Goal: Task Accomplishment & Management: Manage account settings

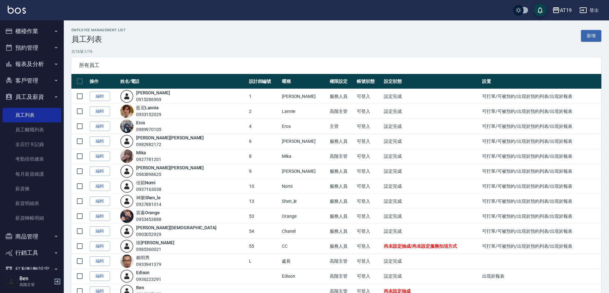
click at [568, 10] on div "AT19" at bounding box center [566, 10] width 12 height 8
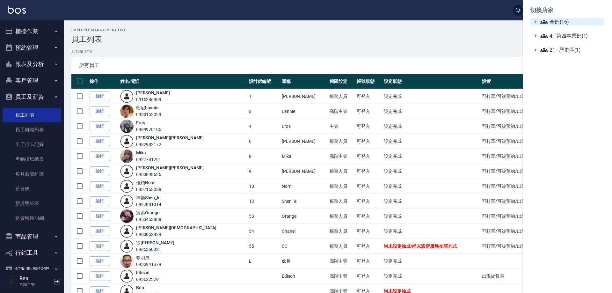
click at [567, 20] on span "全部(16)" at bounding box center [571, 22] width 62 height 8
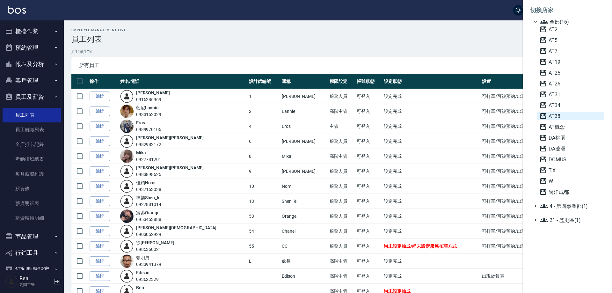
click at [572, 114] on span "AT38" at bounding box center [570, 116] width 62 height 8
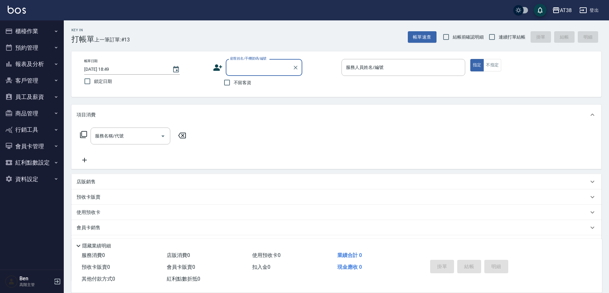
click at [36, 97] on button "員工及薪資" at bounding box center [32, 97] width 59 height 17
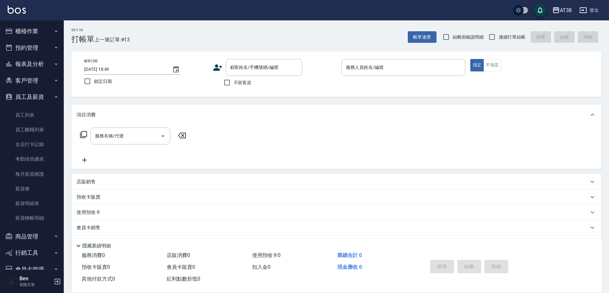
click at [36, 97] on button "員工及薪資" at bounding box center [32, 97] width 59 height 17
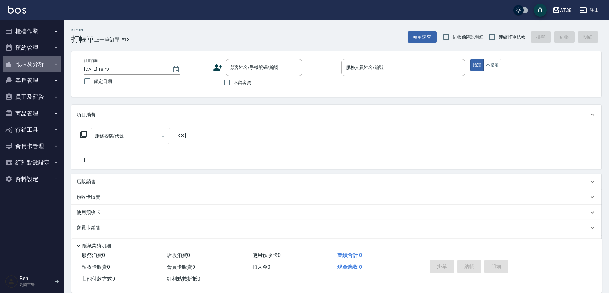
click at [33, 67] on button "報表及分析" at bounding box center [32, 64] width 59 height 17
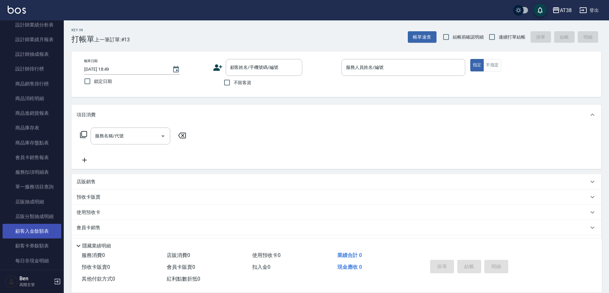
scroll to position [414, 0]
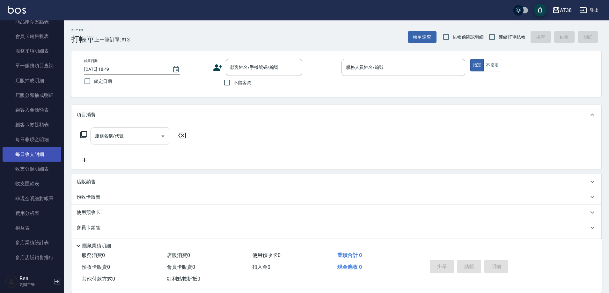
click at [39, 155] on link "每日收支明細" at bounding box center [32, 154] width 59 height 15
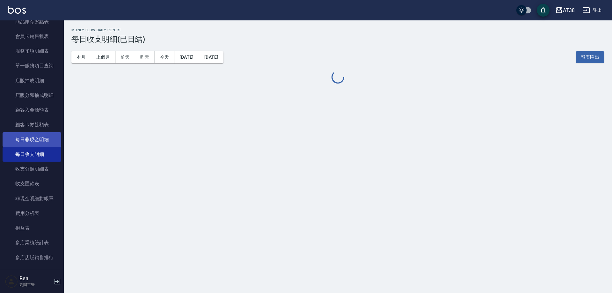
click at [31, 136] on link "每日非現金明細" at bounding box center [32, 139] width 59 height 15
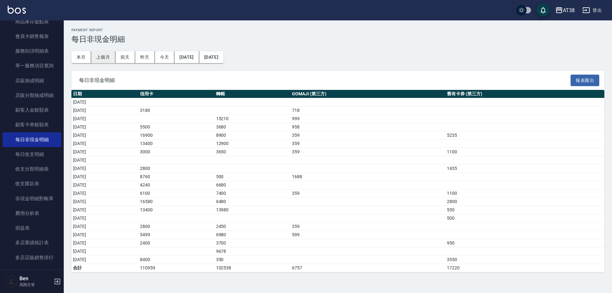
click at [101, 53] on button "上個月" at bounding box center [103, 57] width 24 height 12
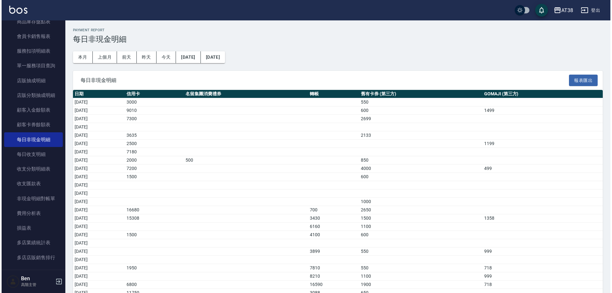
scroll to position [78, 0]
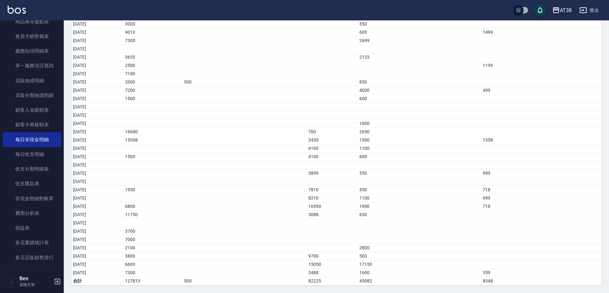
click at [570, 12] on div "AT38" at bounding box center [566, 10] width 12 height 8
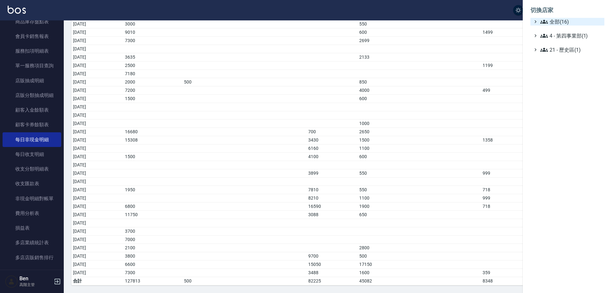
click at [569, 21] on span "全部(16)" at bounding box center [571, 22] width 62 height 8
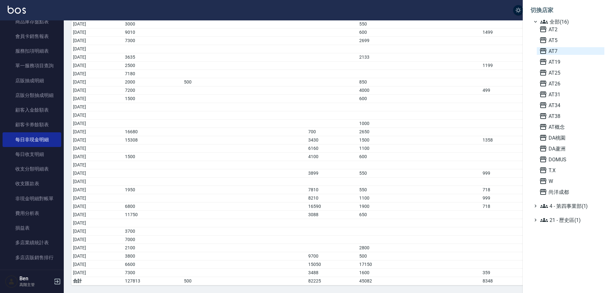
click at [560, 48] on span "AT7" at bounding box center [570, 51] width 62 height 8
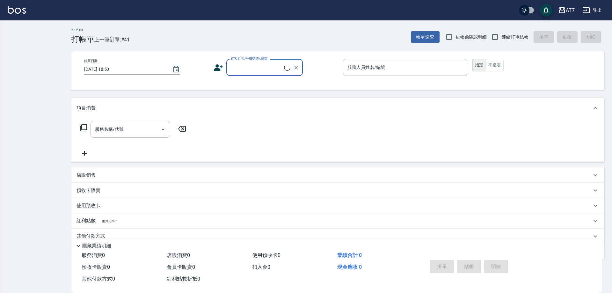
click at [569, 11] on div "AT7" at bounding box center [570, 10] width 9 height 8
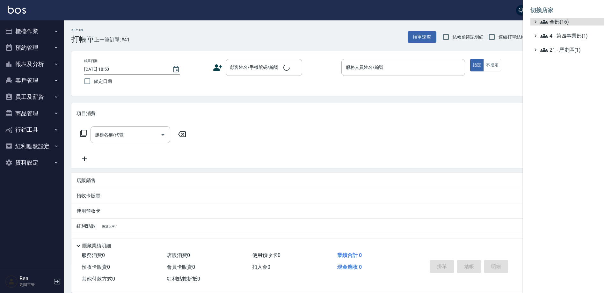
click at [570, 19] on span "全部(16)" at bounding box center [571, 22] width 62 height 8
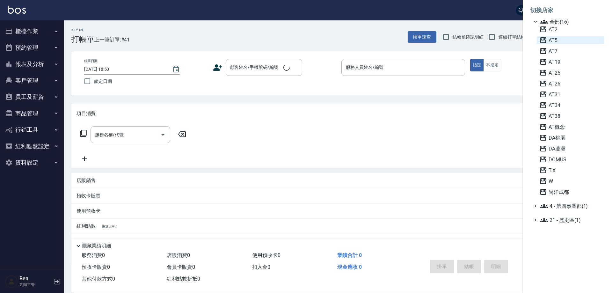
click at [561, 40] on span "AT5" at bounding box center [570, 40] width 62 height 8
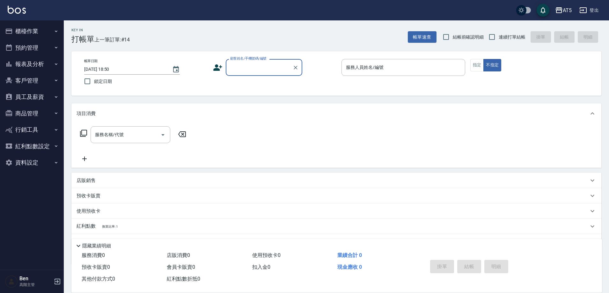
click at [28, 165] on button "資料設定" at bounding box center [32, 162] width 59 height 17
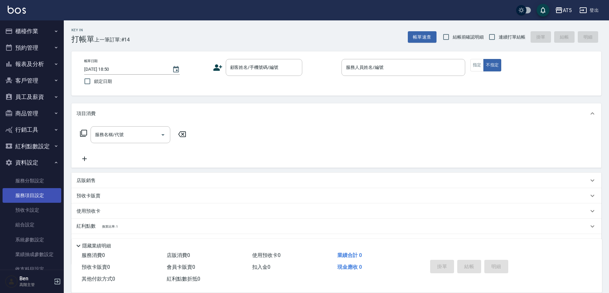
click at [26, 198] on link "服務項目設定" at bounding box center [32, 195] width 59 height 15
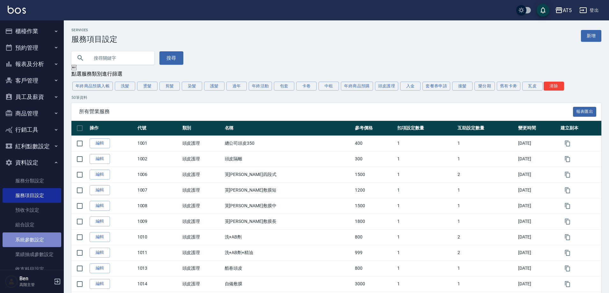
click at [32, 246] on link "系統參數設定" at bounding box center [32, 239] width 59 height 15
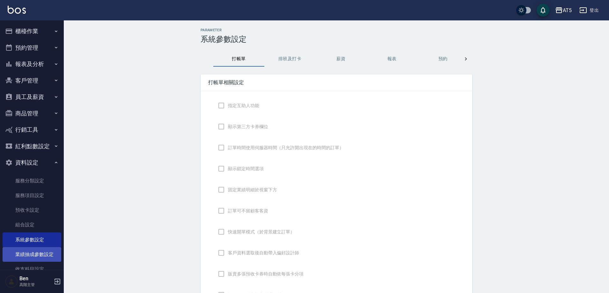
checkbox input "true"
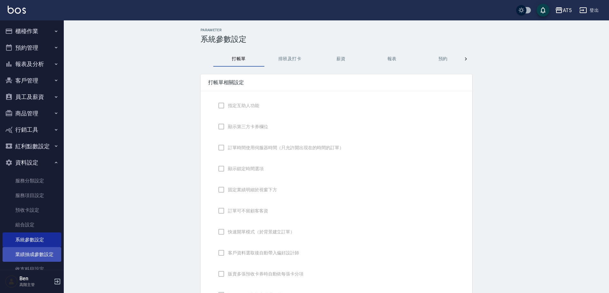
checkbox input "true"
type input "NICKNAME"
type input "NONDESIGNATE"
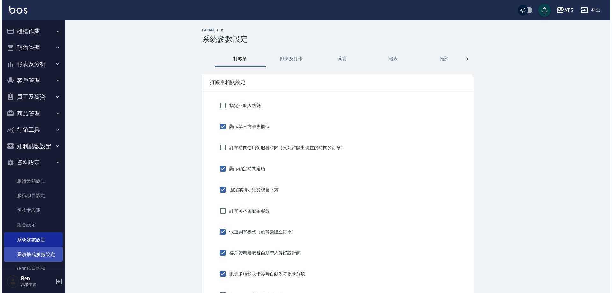
scroll to position [61, 0]
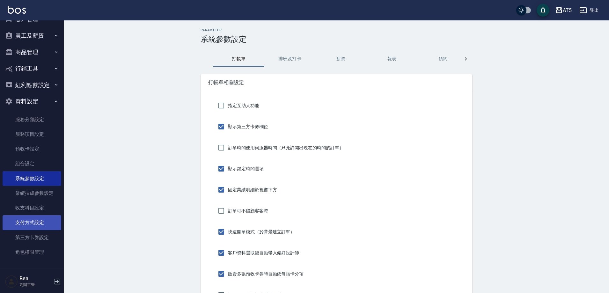
click at [32, 222] on link "支付方式設定" at bounding box center [32, 222] width 59 height 15
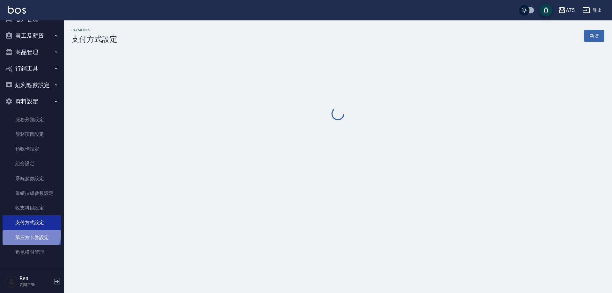
click at [31, 233] on link "第三方卡券設定" at bounding box center [32, 237] width 59 height 15
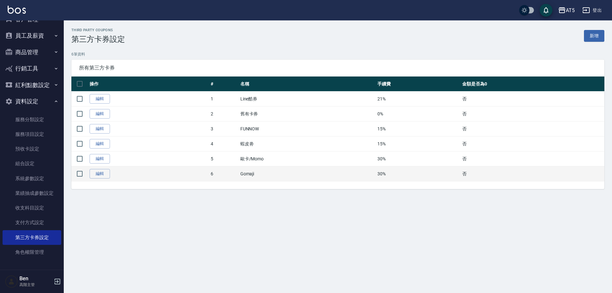
click at [96, 179] on td "編輯" at bounding box center [148, 173] width 121 height 15
click at [101, 169] on link "編輯" at bounding box center [100, 174] width 20 height 10
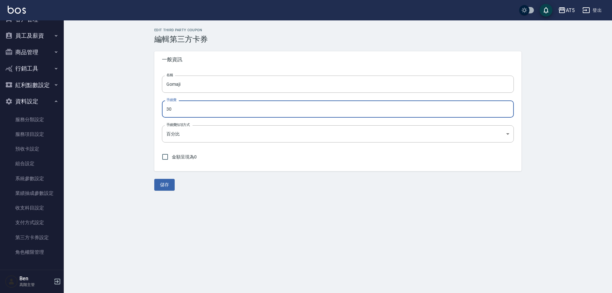
drag, startPoint x: 163, startPoint y: 111, endPoint x: 191, endPoint y: 112, distance: 28.1
click at [161, 110] on div "名稱 Gomaji 名稱 手續費 30 手續費 手續費扣項方式 百分比 PERCENT 手續費扣項方式 金額呈現為0" at bounding box center [337, 119] width 367 height 103
type input "25"
click at [168, 182] on button "儲存" at bounding box center [164, 185] width 20 height 12
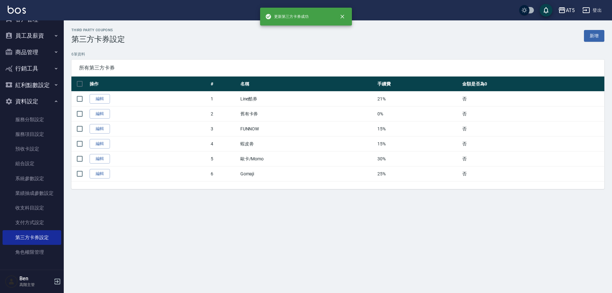
click at [570, 11] on div "AT5" at bounding box center [570, 10] width 9 height 8
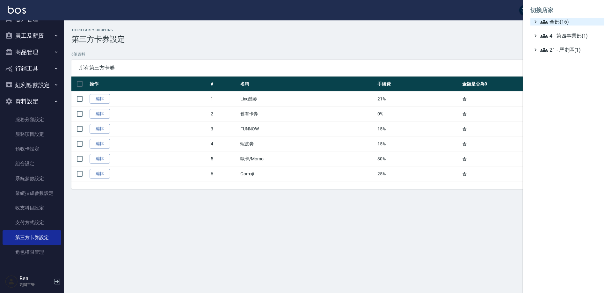
click at [566, 23] on span "全部(16)" at bounding box center [571, 22] width 62 height 8
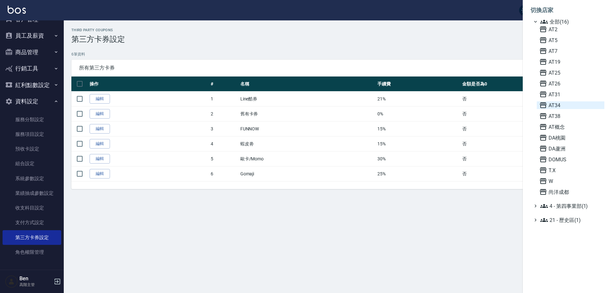
click at [564, 108] on span "AT34" at bounding box center [570, 105] width 62 height 8
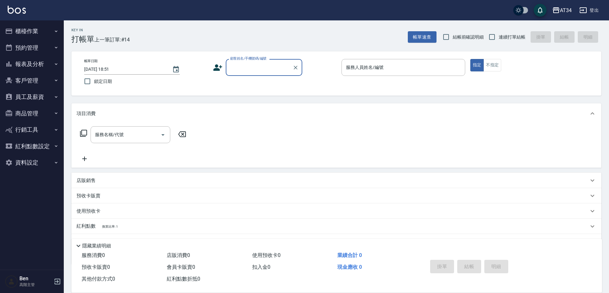
click at [33, 157] on button "資料設定" at bounding box center [32, 162] width 59 height 17
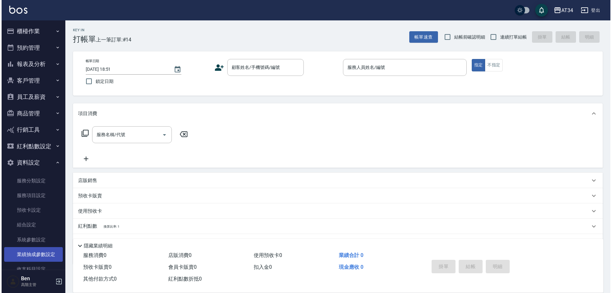
scroll to position [61, 0]
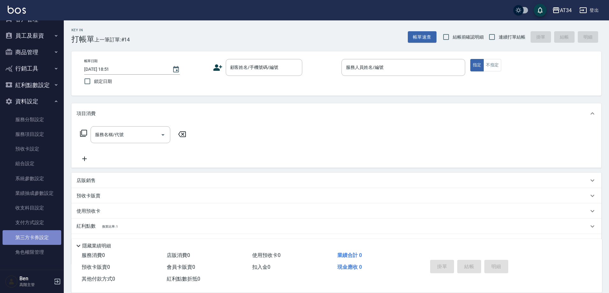
click at [38, 236] on link "第三方卡券設定" at bounding box center [32, 237] width 59 height 15
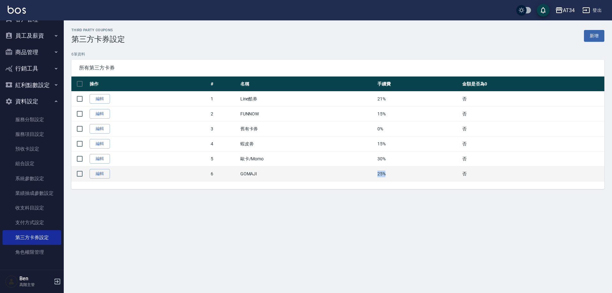
drag, startPoint x: 375, startPoint y: 176, endPoint x: 398, endPoint y: 176, distance: 23.6
click at [398, 176] on tr "編輯 6 GOMAJI 25% 否" at bounding box center [337, 173] width 533 height 15
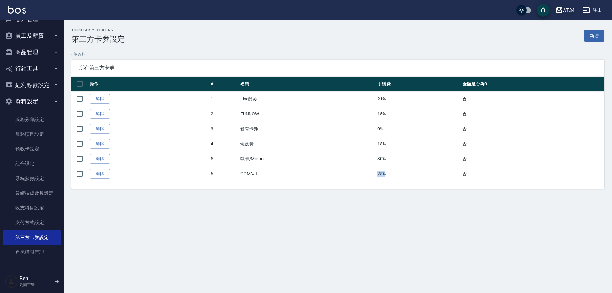
click at [574, 9] on div "AT34" at bounding box center [569, 10] width 12 height 8
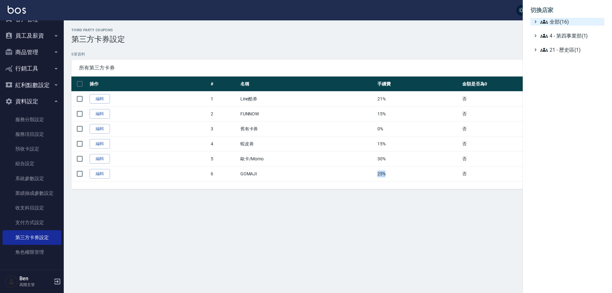
click at [571, 18] on span "全部(16)" at bounding box center [571, 22] width 62 height 8
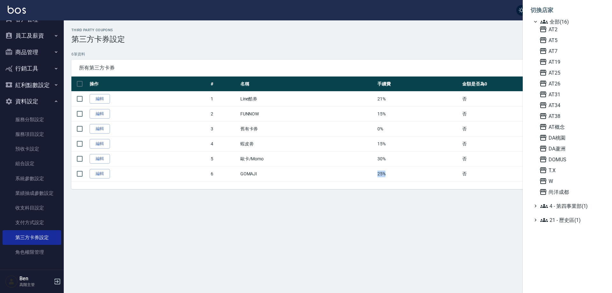
click at [571, 20] on span "全部(16)" at bounding box center [571, 22] width 62 height 8
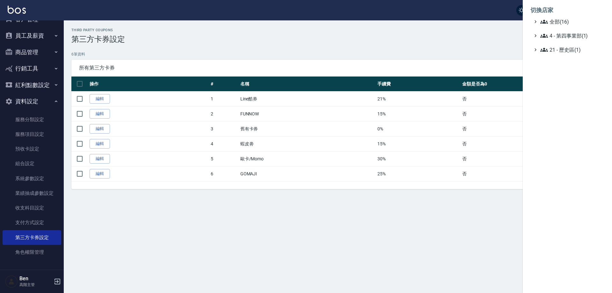
click at [563, 28] on ul "全部(16) 4 - 第四事業部(1) 21 - 歷史區(1)" at bounding box center [567, 36] width 74 height 36
click at [564, 25] on span "全部(16)" at bounding box center [571, 22] width 62 height 8
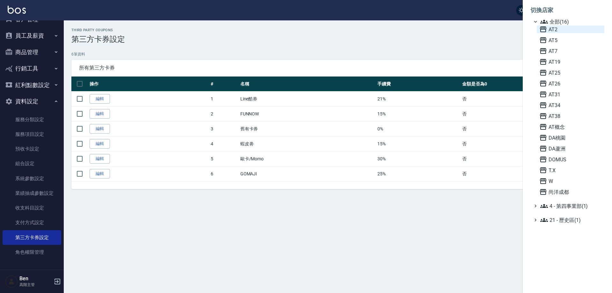
click at [563, 27] on span "AT2" at bounding box center [570, 29] width 62 height 8
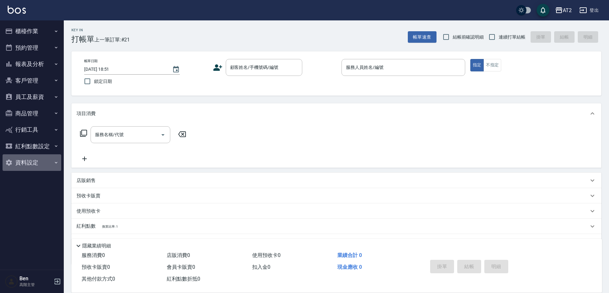
click at [32, 167] on button "資料設定" at bounding box center [32, 162] width 59 height 17
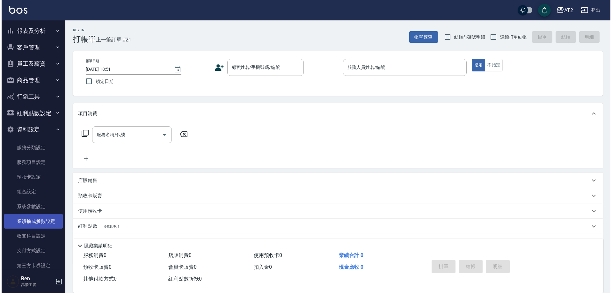
scroll to position [61, 0]
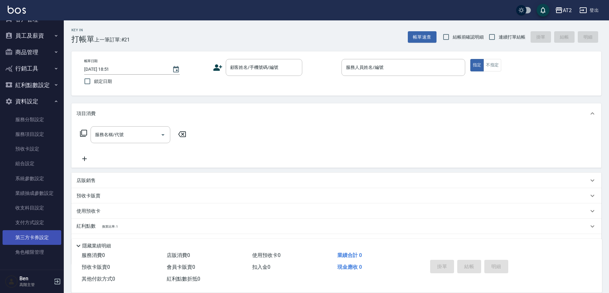
click at [33, 234] on link "第三方卡券設定" at bounding box center [32, 237] width 59 height 15
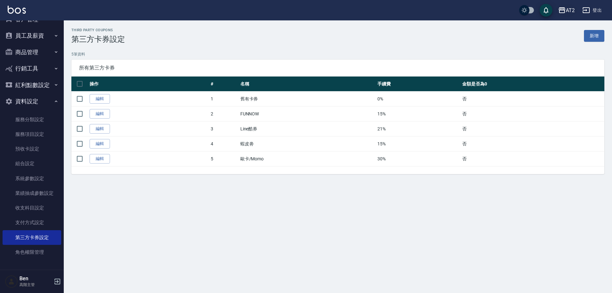
click at [566, 10] on div "AT2" at bounding box center [570, 10] width 9 height 8
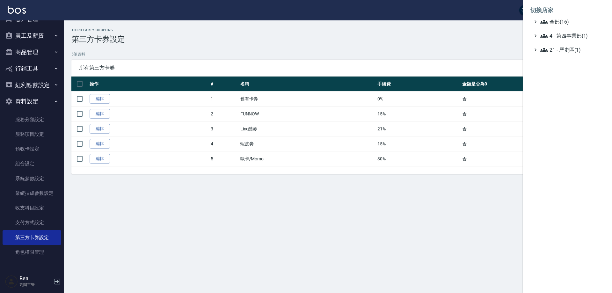
click at [566, 15] on li "切換店家" at bounding box center [567, 10] width 74 height 15
click at [566, 19] on span "全部(16)" at bounding box center [571, 22] width 62 height 8
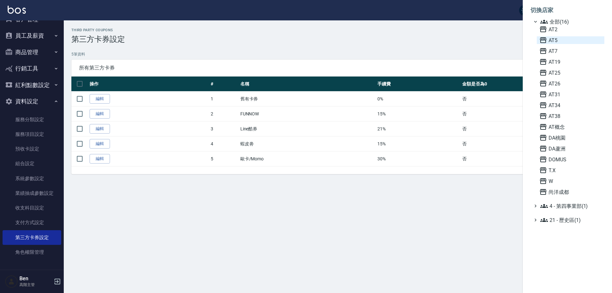
click at [564, 40] on span "AT5" at bounding box center [570, 40] width 62 height 8
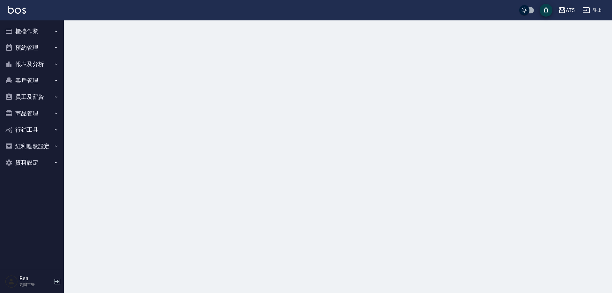
click at [567, 13] on div "AT5" at bounding box center [570, 10] width 9 height 8
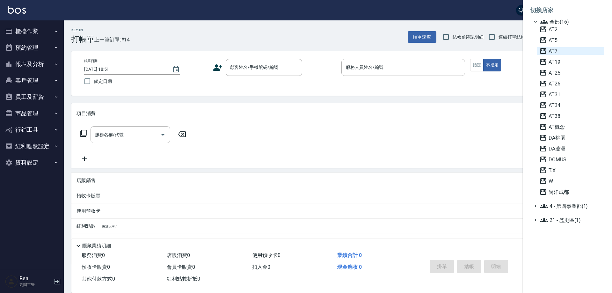
click at [571, 52] on span "AT7" at bounding box center [570, 51] width 62 height 8
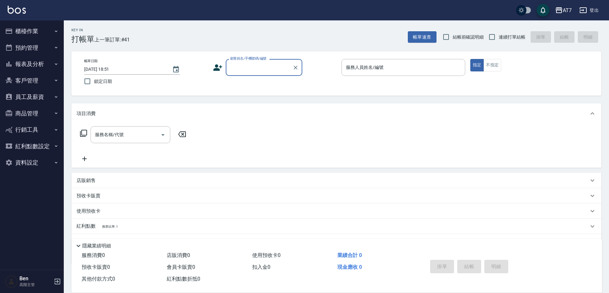
click at [29, 161] on button "資料設定" at bounding box center [32, 162] width 59 height 17
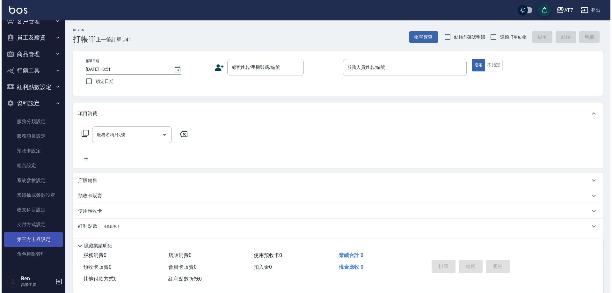
scroll to position [61, 0]
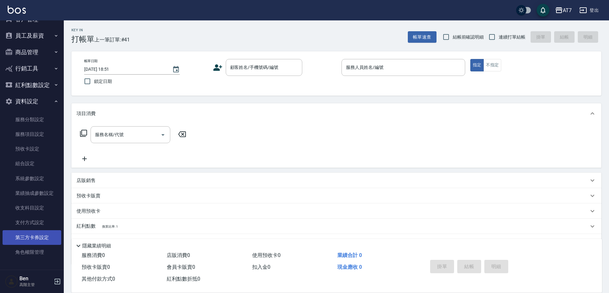
click at [37, 237] on link "第三方卡券設定" at bounding box center [32, 237] width 59 height 15
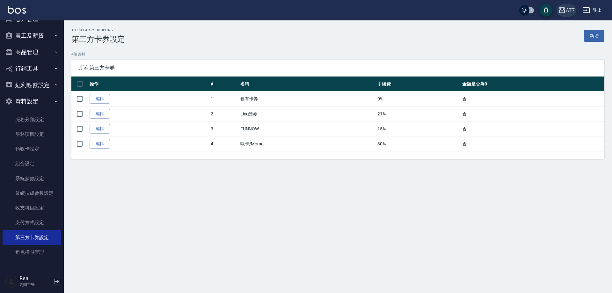
click at [569, 9] on div "AT7" at bounding box center [570, 10] width 9 height 8
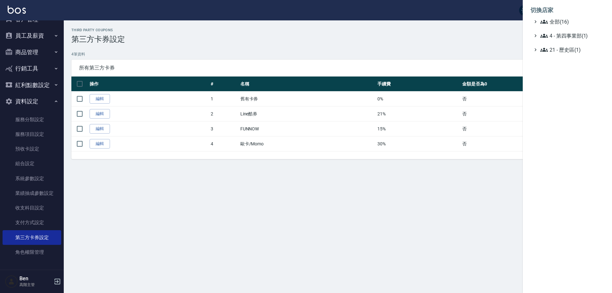
click at [569, 18] on li "切換店家" at bounding box center [567, 10] width 74 height 15
click at [569, 18] on span "全部(16)" at bounding box center [571, 22] width 62 height 8
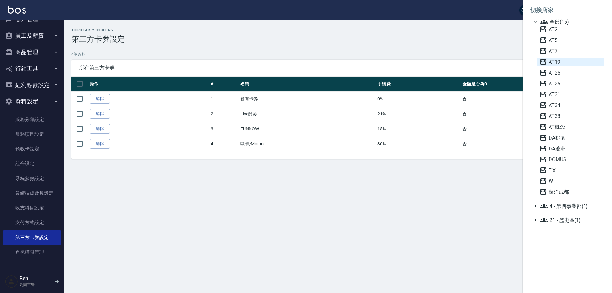
click at [568, 62] on span "AT19" at bounding box center [570, 62] width 62 height 8
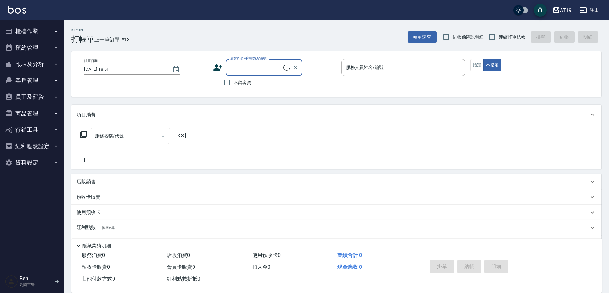
click at [29, 162] on button "資料設定" at bounding box center [32, 162] width 59 height 17
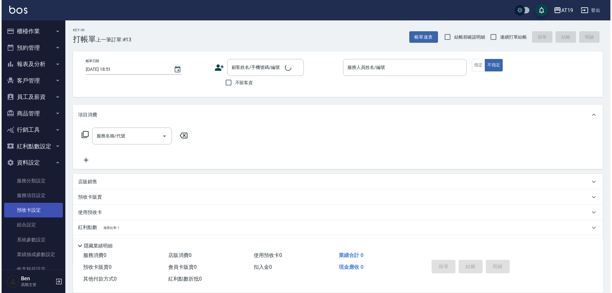
scroll to position [61, 0]
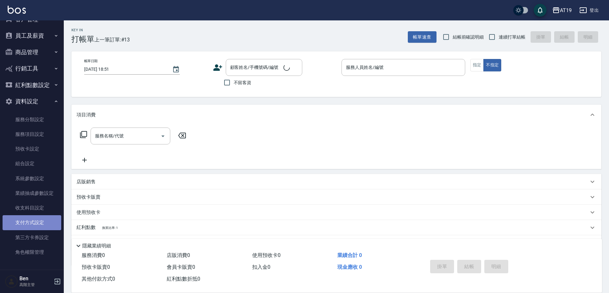
click at [34, 222] on link "支付方式設定" at bounding box center [32, 222] width 59 height 15
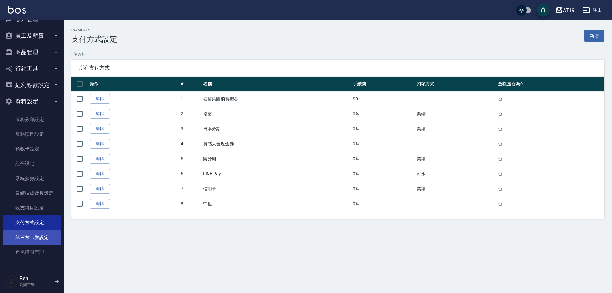
click at [33, 243] on link "第三方卡券設定" at bounding box center [32, 237] width 59 height 15
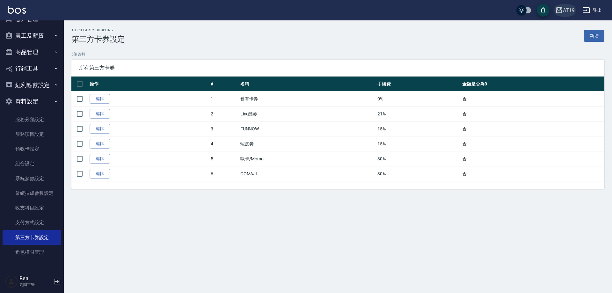
click at [571, 7] on div "AT19" at bounding box center [569, 10] width 12 height 8
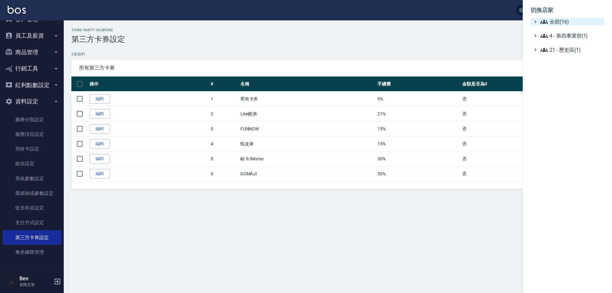
click at [571, 19] on span "全部(16)" at bounding box center [571, 22] width 62 height 8
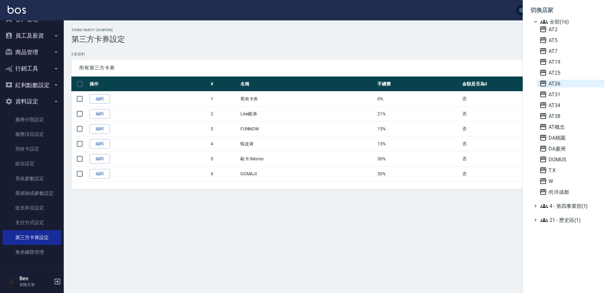
click at [574, 80] on span "AT26" at bounding box center [570, 84] width 62 height 8
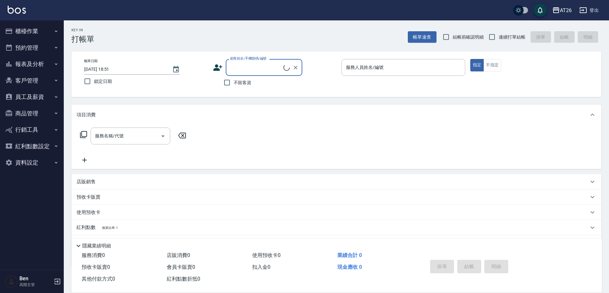
click at [31, 164] on button "資料設定" at bounding box center [32, 162] width 59 height 17
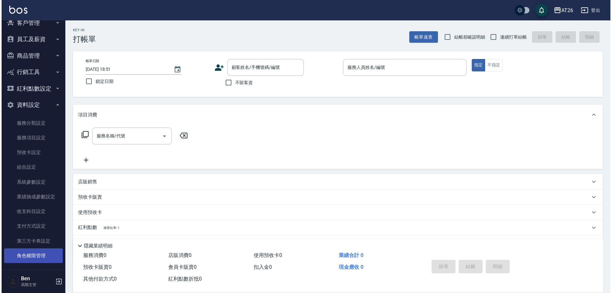
scroll to position [61, 0]
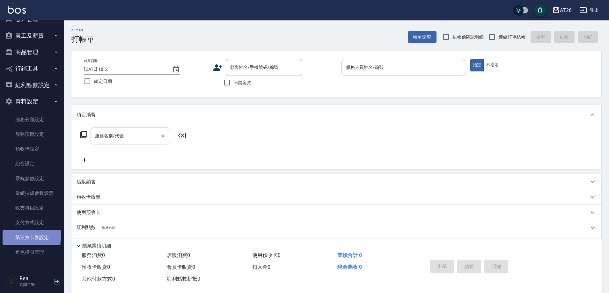
click at [31, 232] on link "第三方卡券設定" at bounding box center [32, 237] width 59 height 15
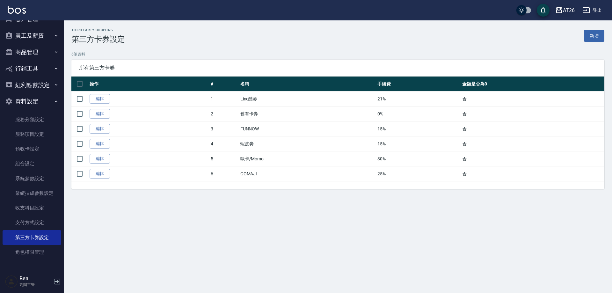
click at [565, 8] on div "AT26" at bounding box center [569, 10] width 12 height 8
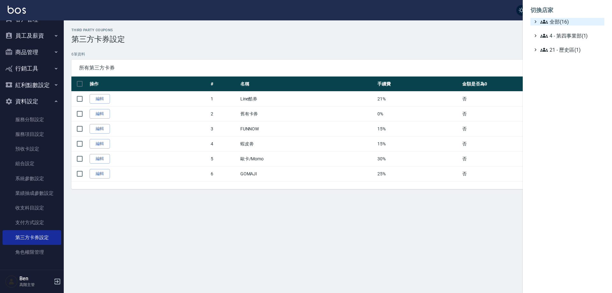
click at [569, 22] on span "全部(16)" at bounding box center [571, 22] width 62 height 8
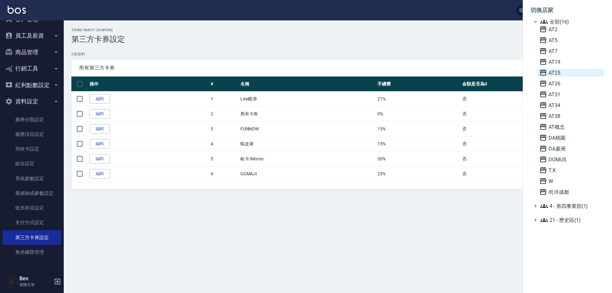
drag, startPoint x: 569, startPoint y: 71, endPoint x: 571, endPoint y: 74, distance: 3.6
click at [571, 74] on span "AT25" at bounding box center [570, 73] width 62 height 8
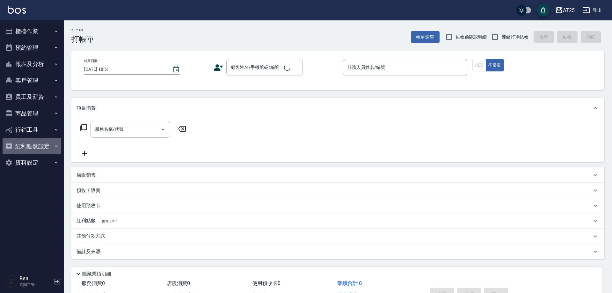
click at [29, 151] on button "紅利點數設定" at bounding box center [32, 146] width 59 height 17
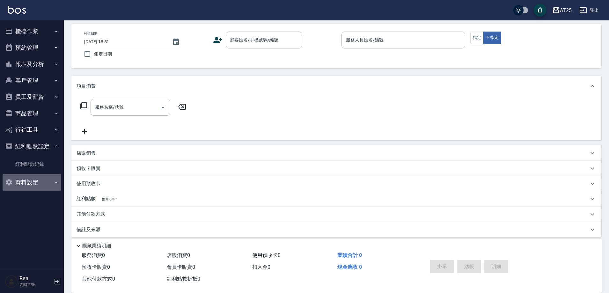
click at [29, 186] on button "資料設定" at bounding box center [32, 182] width 59 height 17
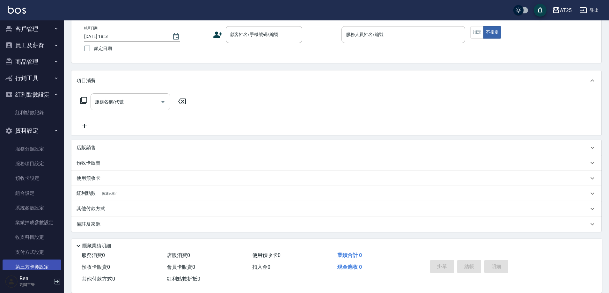
scroll to position [81, 0]
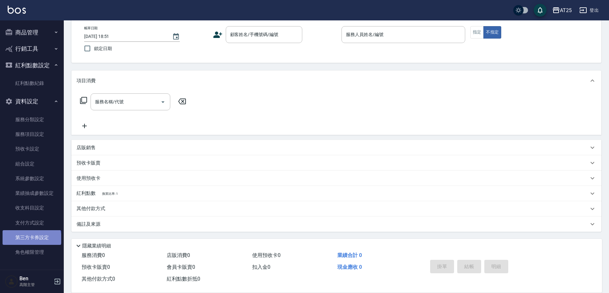
click at [31, 238] on link "第三方卡券設定" at bounding box center [32, 237] width 59 height 15
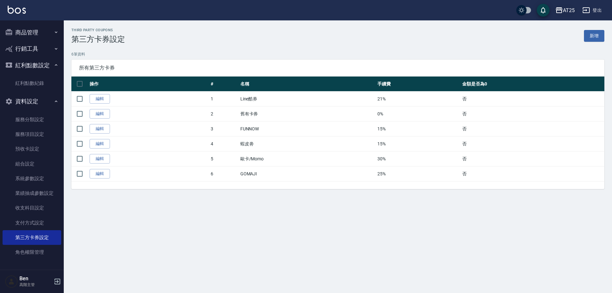
click at [566, 11] on div "AT25" at bounding box center [569, 10] width 12 height 8
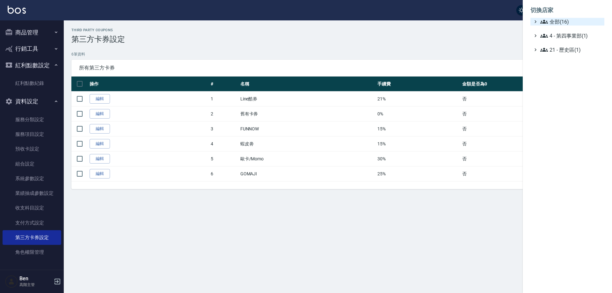
click at [569, 22] on span "全部(16)" at bounding box center [571, 22] width 62 height 8
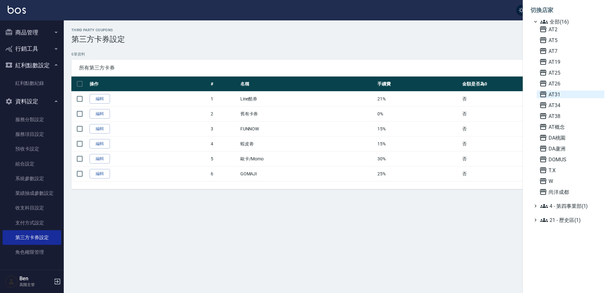
click at [570, 94] on span "AT31" at bounding box center [570, 95] width 62 height 8
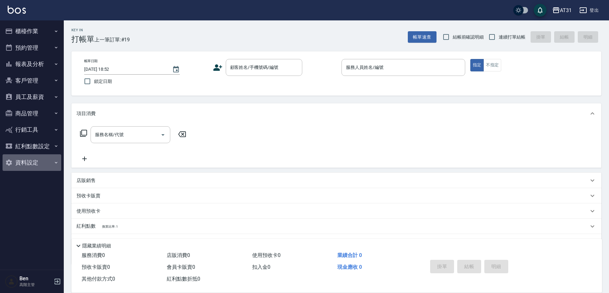
click at [32, 161] on button "資料設定" at bounding box center [32, 162] width 59 height 17
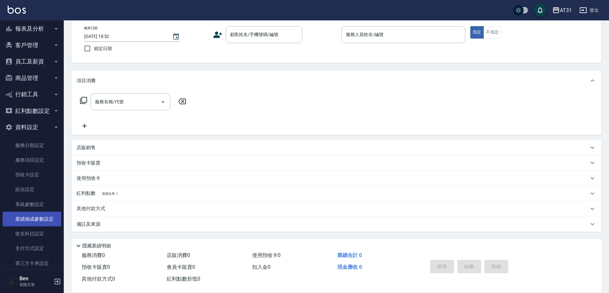
scroll to position [61, 0]
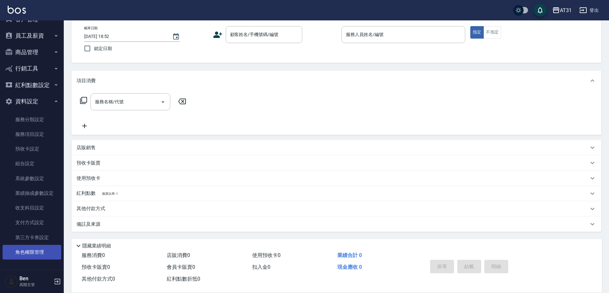
click at [31, 251] on link "角色權限管理" at bounding box center [32, 252] width 59 height 15
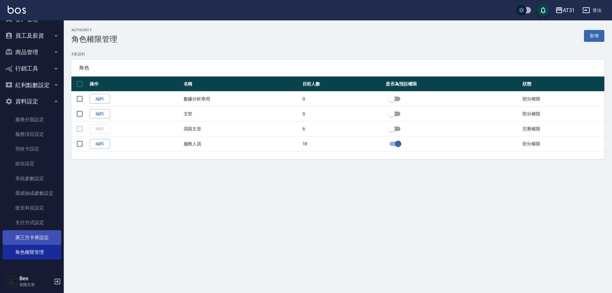
click at [36, 236] on link "第三方卡券設定" at bounding box center [32, 237] width 59 height 15
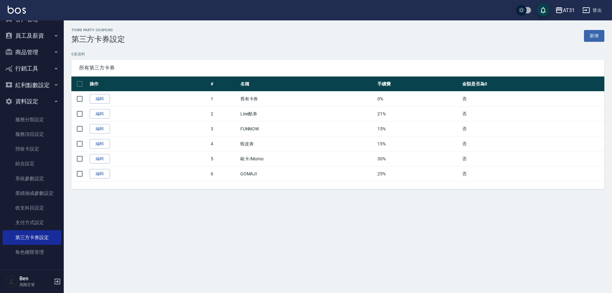
click at [566, 10] on div "AT31" at bounding box center [569, 10] width 12 height 8
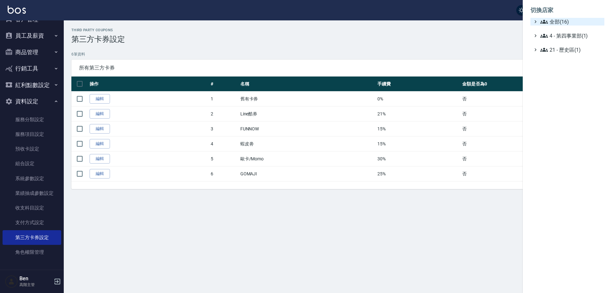
click at [566, 22] on span "全部(16)" at bounding box center [571, 22] width 62 height 8
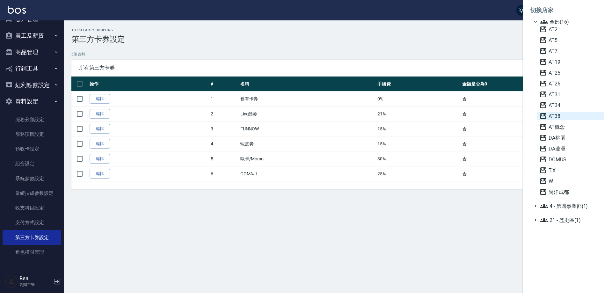
click at [570, 115] on span "AT38" at bounding box center [570, 116] width 62 height 8
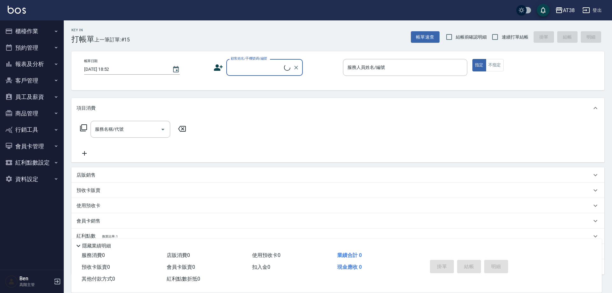
click at [34, 165] on button "紅利點數設定" at bounding box center [32, 162] width 59 height 17
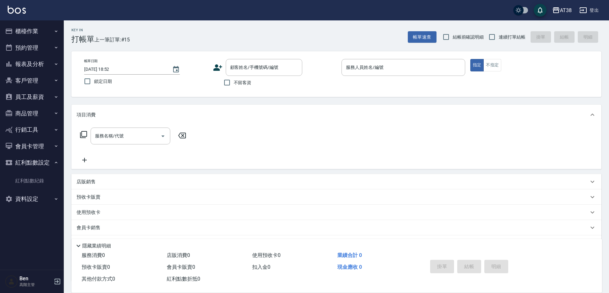
click at [37, 159] on button "紅利點數設定" at bounding box center [32, 162] width 59 height 17
click at [41, 183] on button "資料設定" at bounding box center [32, 179] width 59 height 17
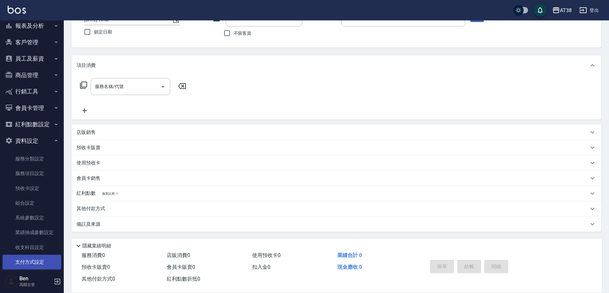
scroll to position [78, 0]
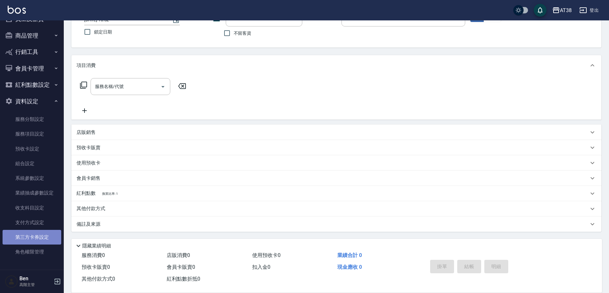
click at [36, 239] on link "第三方卡券設定" at bounding box center [32, 237] width 59 height 15
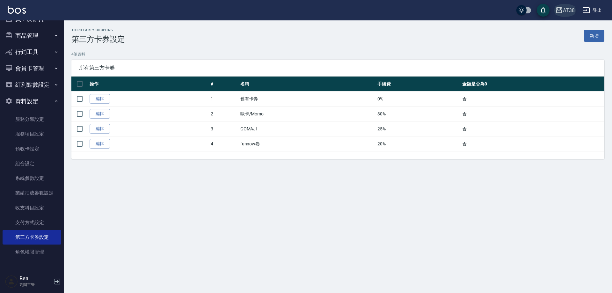
click at [572, 12] on div "AT38" at bounding box center [569, 10] width 12 height 8
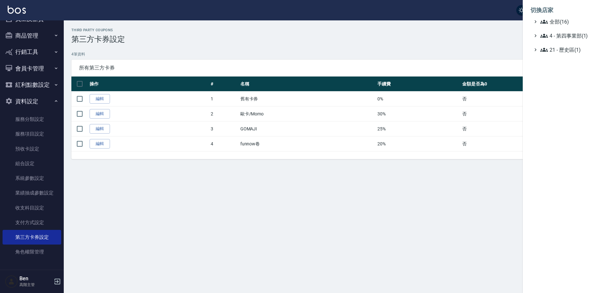
click at [571, 17] on li "切換店家" at bounding box center [567, 10] width 74 height 15
click at [572, 20] on span "全部(16)" at bounding box center [571, 22] width 62 height 8
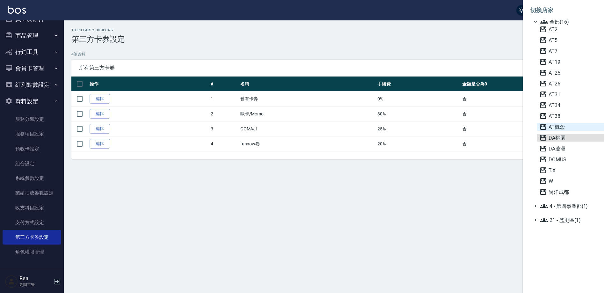
drag, startPoint x: 556, startPoint y: 136, endPoint x: 560, endPoint y: 125, distance: 12.1
click at [560, 125] on div "AT2 AT5 AT7 AT19 AT25 AT26 AT31 AT34 AT38 AT概念 DA桃園 DA蘆洲 DOMUS T.X W 尚洋成都" at bounding box center [571, 110] width 68 height 170
click at [560, 125] on span "AT概念" at bounding box center [570, 127] width 62 height 8
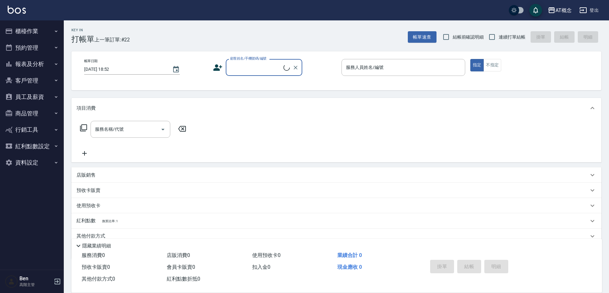
click at [31, 184] on nav "櫃檯作業 打帳單 帳單列表 掛單列表 座位開單 營業儀表板 現金收支登錄 高階收支登錄 材料自購登錄 每日結帳 排班表 現場電腦打卡 掃碼打卡 預約管理 預約…" at bounding box center [32, 144] width 64 height 249
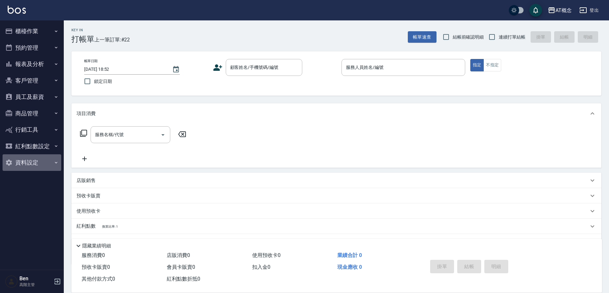
click at [31, 166] on button "資料設定" at bounding box center [32, 162] width 59 height 17
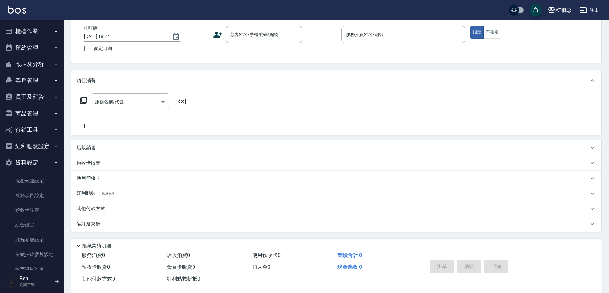
scroll to position [61, 0]
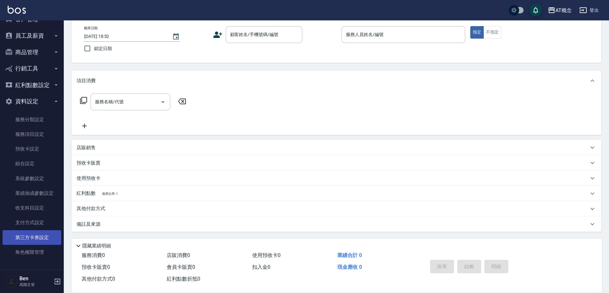
click at [33, 240] on link "第三方卡券設定" at bounding box center [32, 237] width 59 height 15
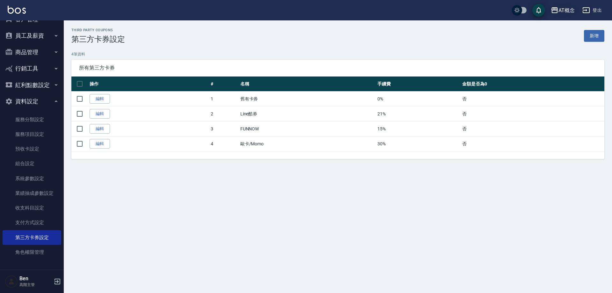
click at [560, 12] on div "AT概念" at bounding box center [566, 10] width 16 height 8
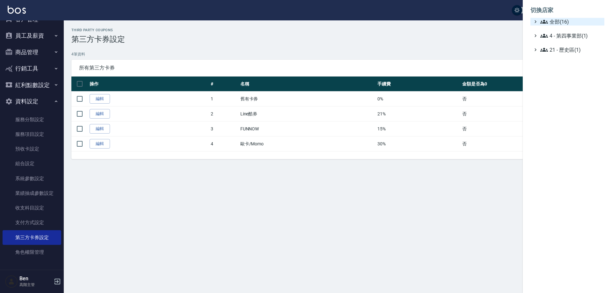
click at [561, 20] on span "全部(16)" at bounding box center [571, 22] width 62 height 8
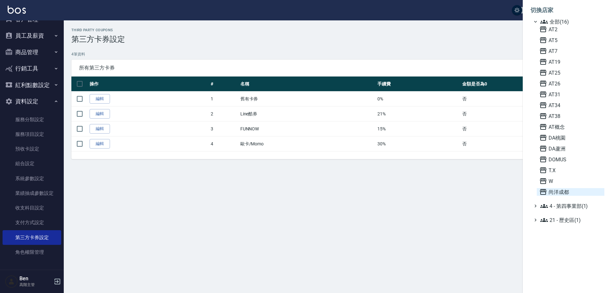
click at [561, 189] on span "尚洋成都" at bounding box center [570, 192] width 62 height 8
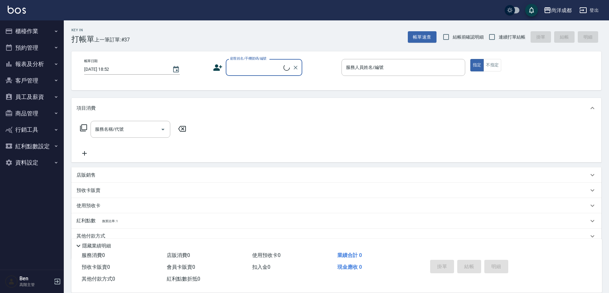
click at [30, 162] on button "資料設定" at bounding box center [32, 162] width 59 height 17
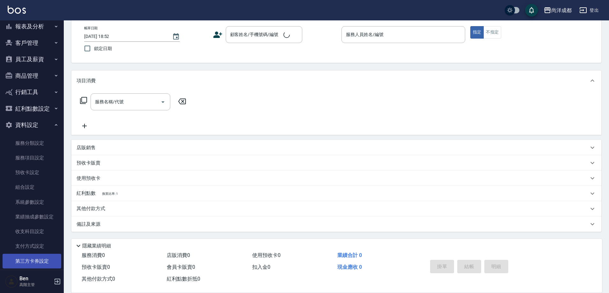
scroll to position [61, 0]
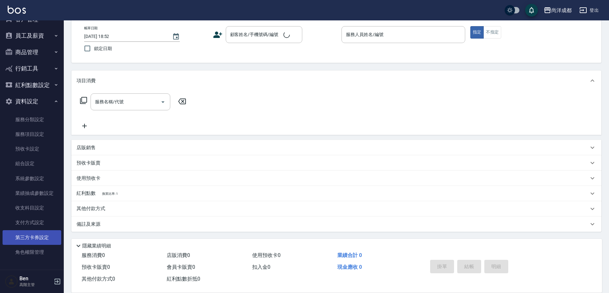
click at [30, 238] on link "第三方卡券設定" at bounding box center [32, 237] width 59 height 15
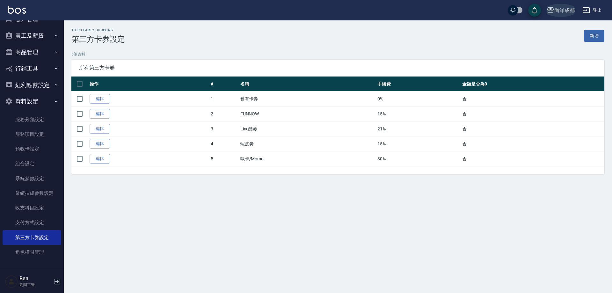
click at [561, 8] on div "尚洋成都" at bounding box center [564, 10] width 20 height 8
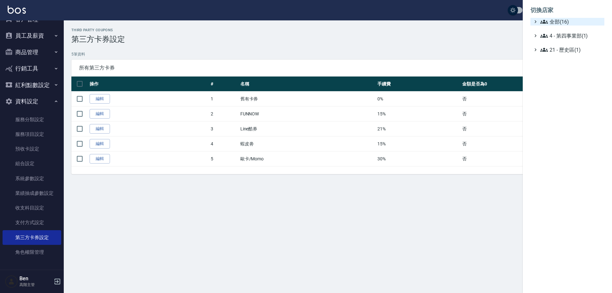
drag, startPoint x: 561, startPoint y: 8, endPoint x: 565, endPoint y: 20, distance: 12.8
click at [565, 19] on span "全部(16)" at bounding box center [571, 22] width 62 height 8
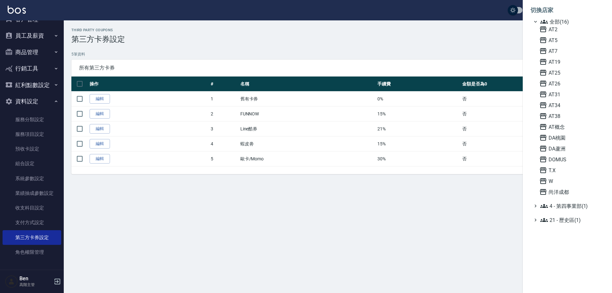
click at [564, 163] on div "AT2 AT5 AT7 AT19 AT25 AT26 AT31 AT34 AT38 AT概念 DA桃園 DA蘆洲 DOMUS T.X W 尚洋成都" at bounding box center [571, 110] width 68 height 170
click at [564, 170] on span "T.X" at bounding box center [570, 170] width 62 height 8
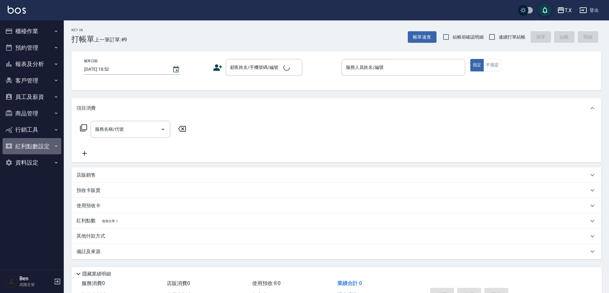
click at [44, 146] on button "紅利點數設定" at bounding box center [32, 146] width 59 height 17
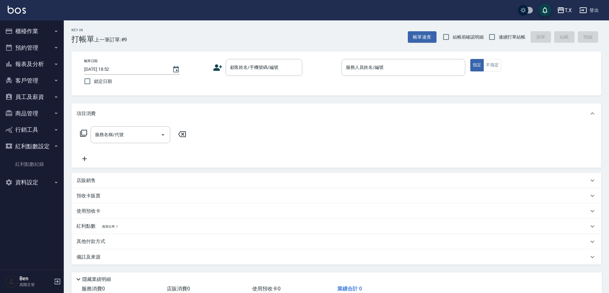
click at [47, 145] on button "紅利點數設定" at bounding box center [32, 146] width 59 height 17
click at [47, 153] on button "紅利點數設定" at bounding box center [32, 146] width 59 height 17
click at [47, 149] on button "紅利點數設定" at bounding box center [32, 146] width 59 height 17
click at [47, 159] on button "資料設定" at bounding box center [32, 162] width 59 height 17
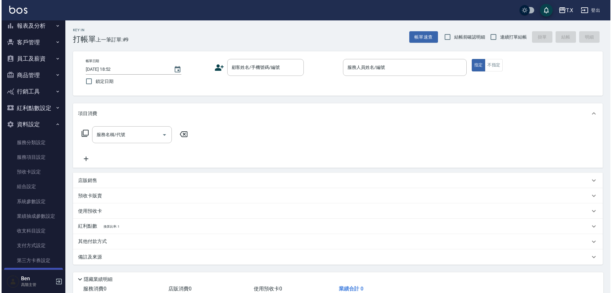
scroll to position [61, 0]
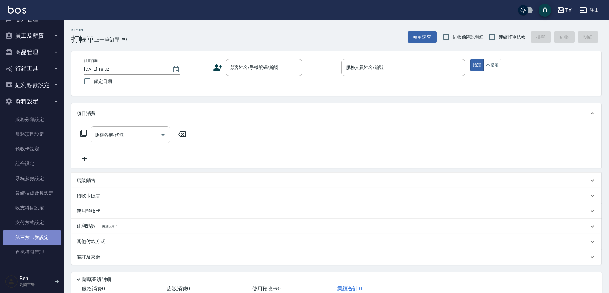
click at [40, 237] on link "第三方卡券設定" at bounding box center [32, 237] width 59 height 15
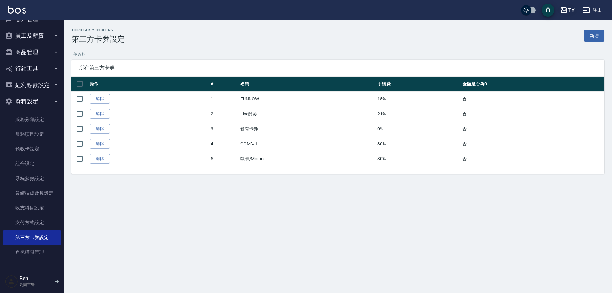
drag, startPoint x: 576, startPoint y: 3, endPoint x: 565, endPoint y: 12, distance: 14.3
click at [575, 4] on div "T.X 登出" at bounding box center [306, 10] width 612 height 20
click at [565, 12] on icon "button" at bounding box center [564, 10] width 8 height 8
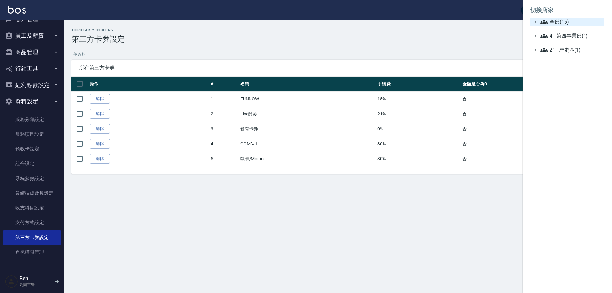
click at [571, 24] on span "全部(16)" at bounding box center [571, 22] width 62 height 8
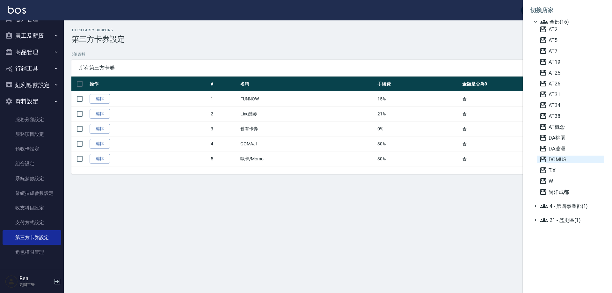
click at [560, 159] on span "DOMUS" at bounding box center [570, 160] width 62 height 8
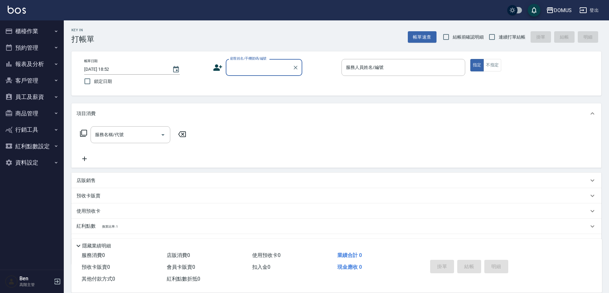
click at [37, 159] on button "資料設定" at bounding box center [32, 162] width 59 height 17
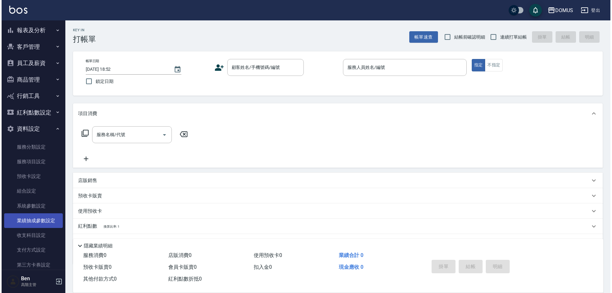
scroll to position [61, 0]
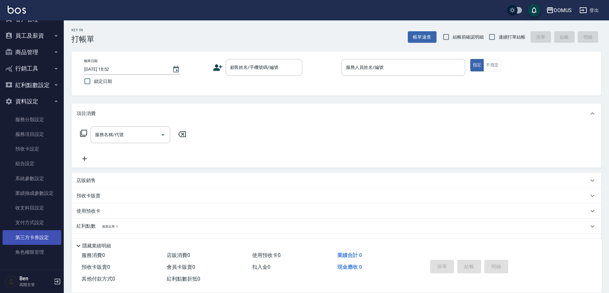
click at [25, 244] on link "第三方卡券設定" at bounding box center [32, 237] width 59 height 15
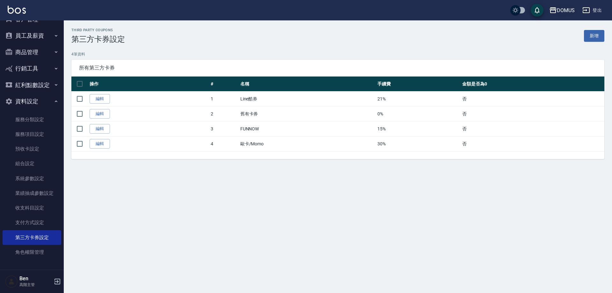
click at [556, 11] on icon "button" at bounding box center [553, 10] width 6 height 6
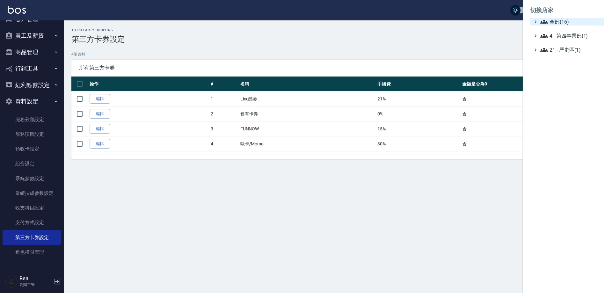
click at [559, 21] on span "全部(16)" at bounding box center [571, 22] width 62 height 8
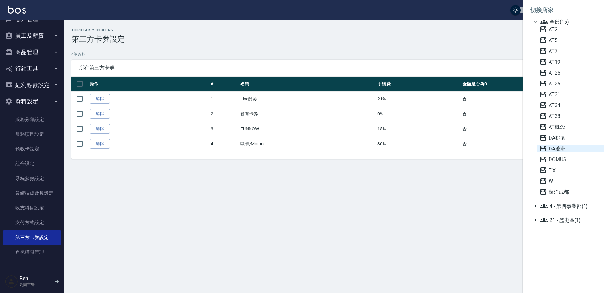
click at [573, 152] on span "DA蘆洲" at bounding box center [570, 149] width 62 height 8
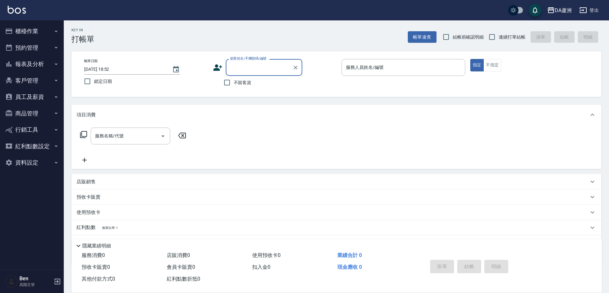
click at [35, 168] on button "資料設定" at bounding box center [32, 162] width 59 height 17
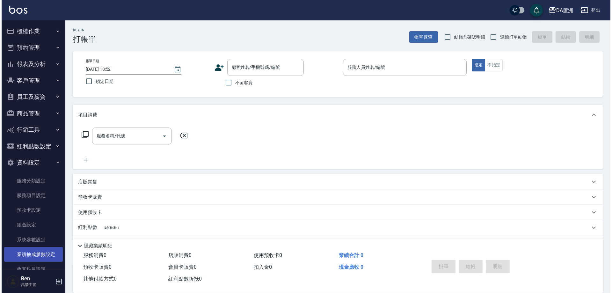
scroll to position [61, 0]
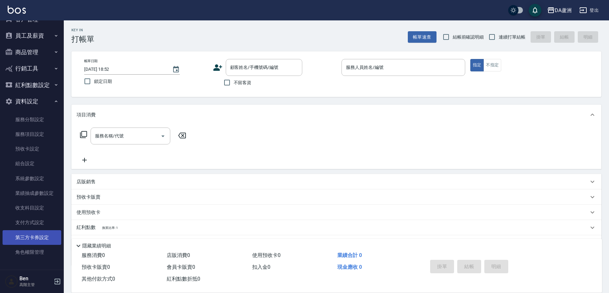
click at [40, 236] on link "第三方卡券設定" at bounding box center [32, 237] width 59 height 15
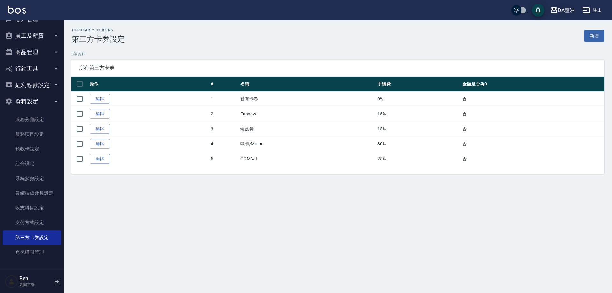
click at [559, 8] on div "DA蘆洲" at bounding box center [566, 10] width 17 height 8
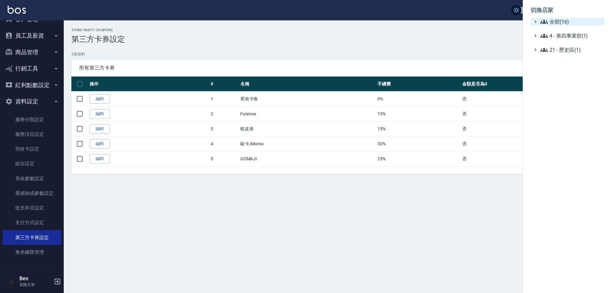
click at [562, 19] on span "全部(16)" at bounding box center [571, 22] width 62 height 8
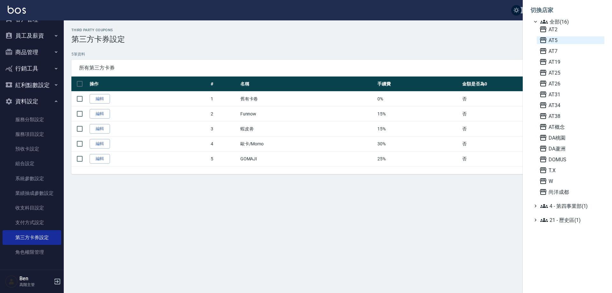
click at [566, 38] on span "AT5" at bounding box center [570, 40] width 62 height 8
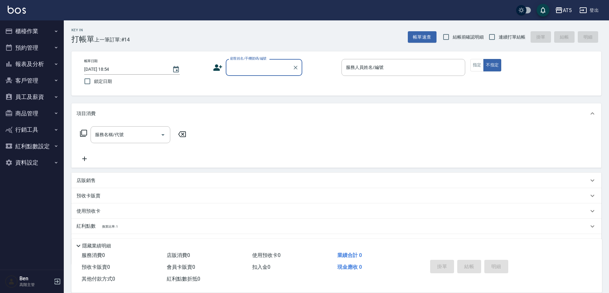
click at [36, 95] on button "員工及薪資" at bounding box center [32, 97] width 59 height 17
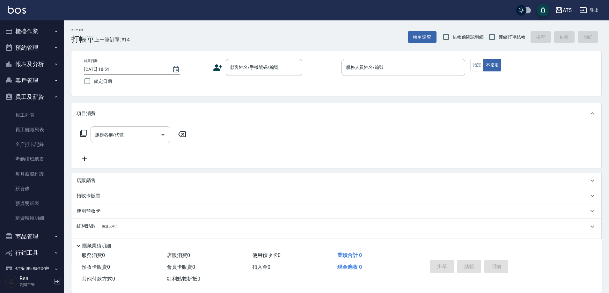
click at [37, 60] on button "報表及分析" at bounding box center [32, 64] width 59 height 17
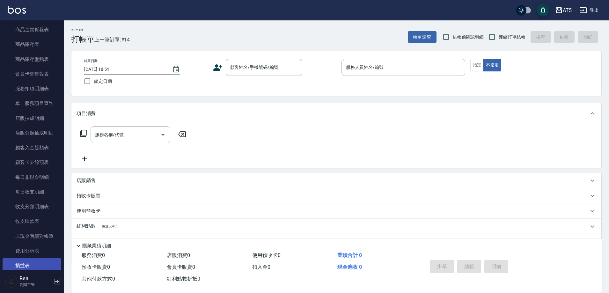
scroll to position [478, 0]
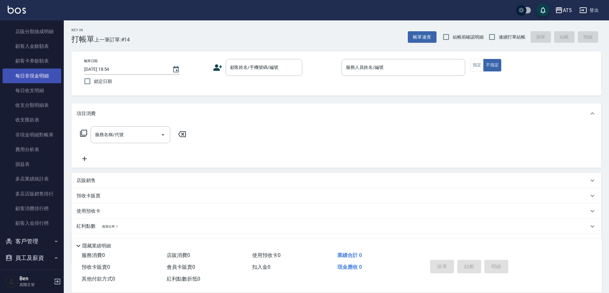
click at [29, 76] on link "每日非現金明細" at bounding box center [32, 76] width 59 height 15
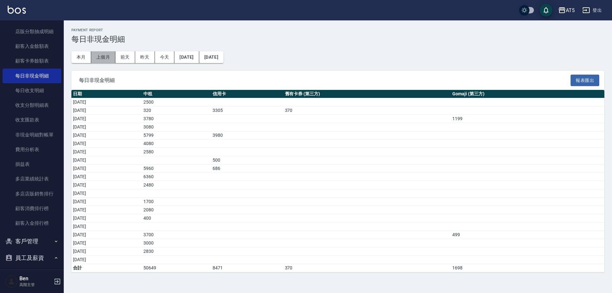
click at [96, 53] on button "上個月" at bounding box center [103, 57] width 24 height 12
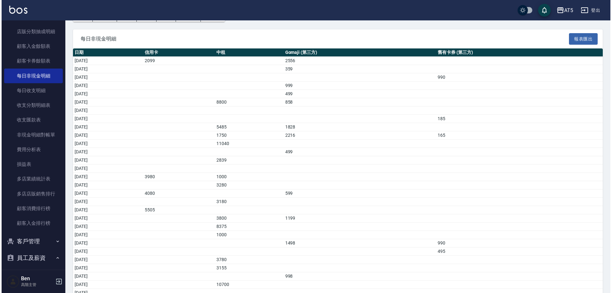
scroll to position [78, 0]
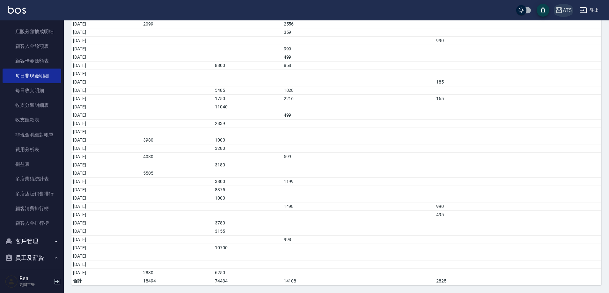
click at [559, 11] on icon "button" at bounding box center [559, 10] width 8 height 8
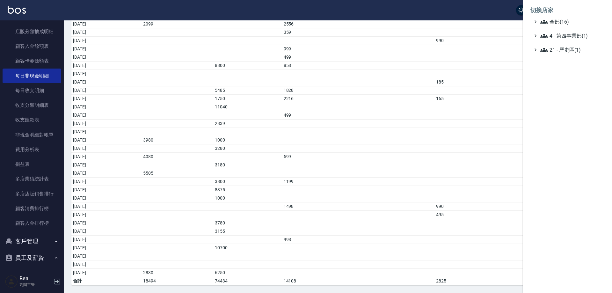
click at [562, 15] on li "切換店家" at bounding box center [567, 10] width 74 height 15
click at [562, 24] on span "全部(16)" at bounding box center [571, 22] width 62 height 8
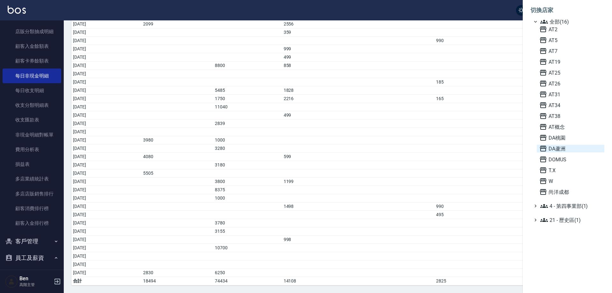
click at [571, 148] on span "DA蘆洲" at bounding box center [570, 149] width 62 height 8
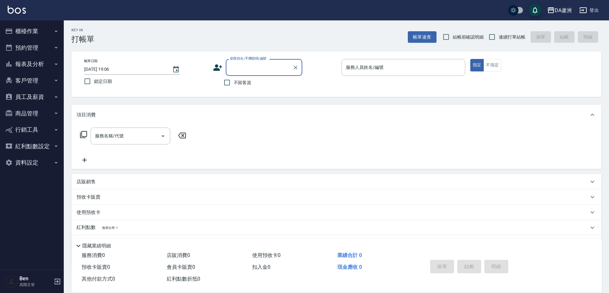
click at [43, 64] on button "報表及分析" at bounding box center [32, 64] width 59 height 17
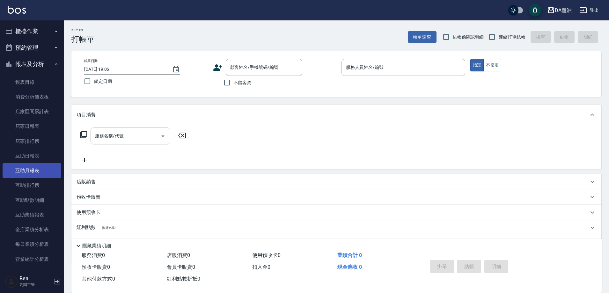
scroll to position [287, 0]
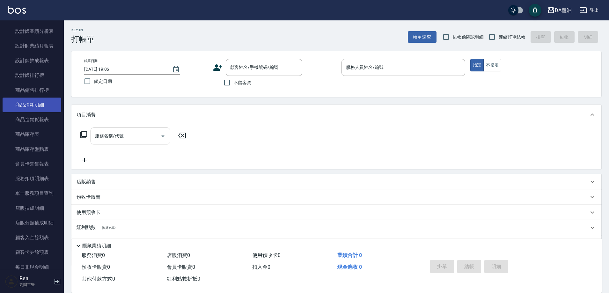
click at [36, 107] on link "商品消耗明細" at bounding box center [32, 105] width 59 height 15
